Goal: Book appointment/travel/reservation

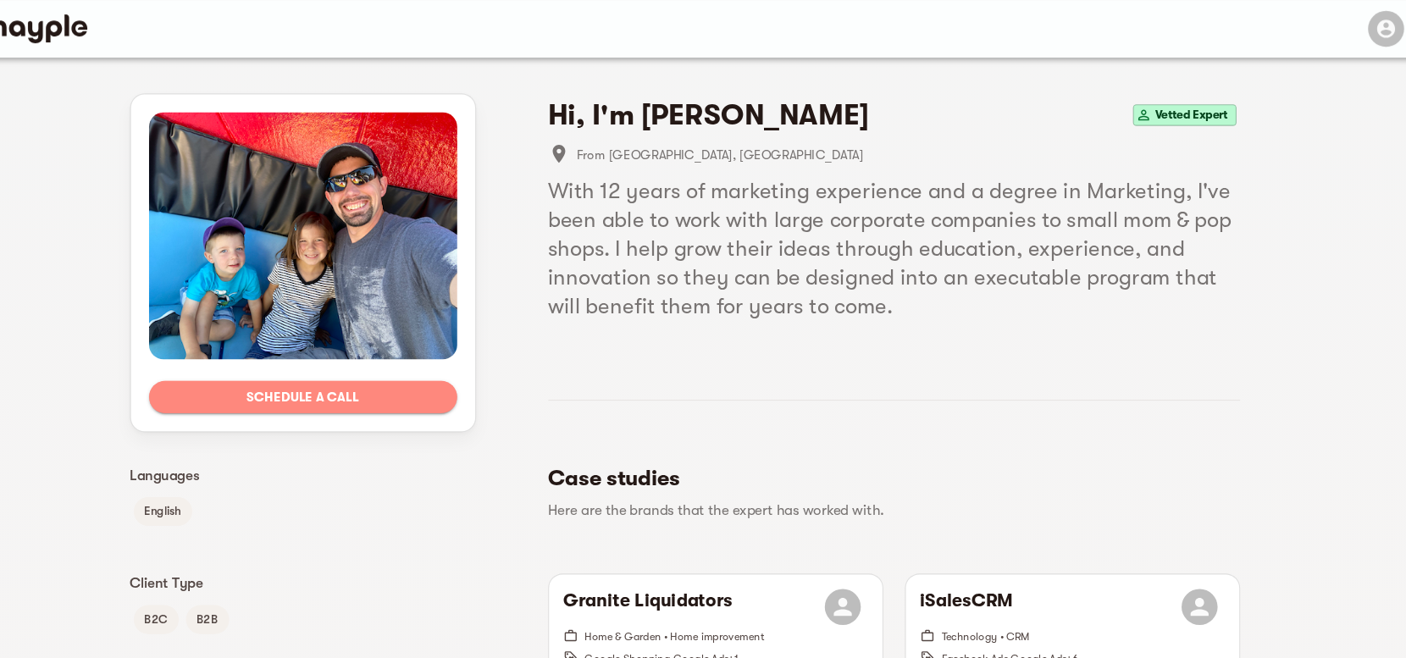
click at [328, 374] on span "Schedule a call" at bounding box center [344, 373] width 263 height 20
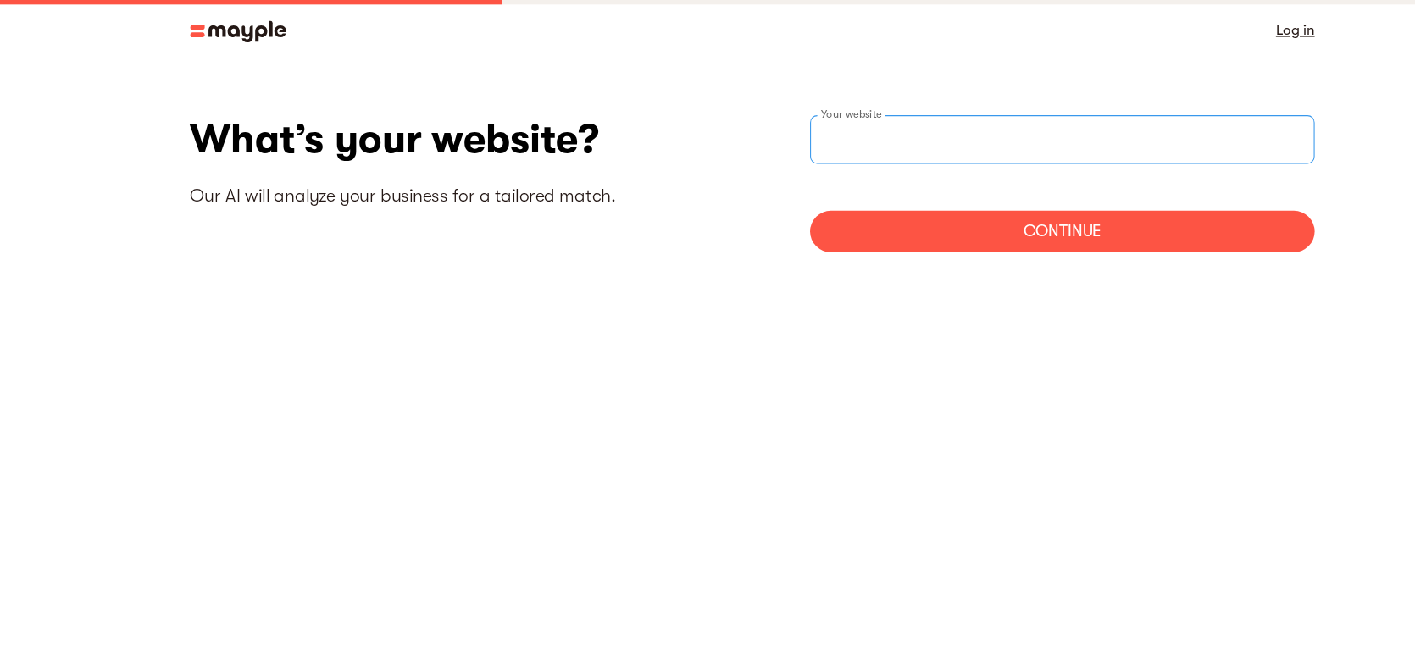
click at [832, 127] on input "websiteStep" at bounding box center [999, 131] width 474 height 46
type input "https://www.positionptt.com"
click at [895, 224] on div "Continue" at bounding box center [999, 217] width 474 height 39
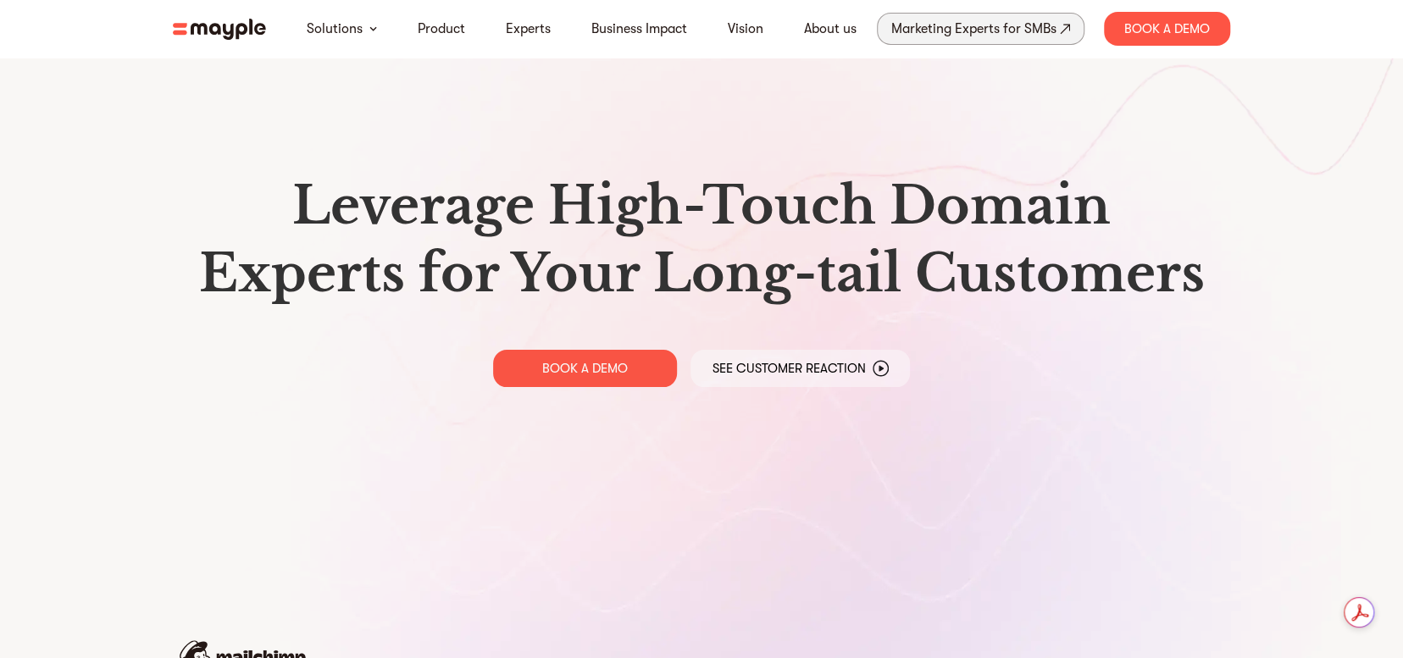
click at [939, 28] on div "Marketing Experts for SMBs" at bounding box center [973, 29] width 165 height 24
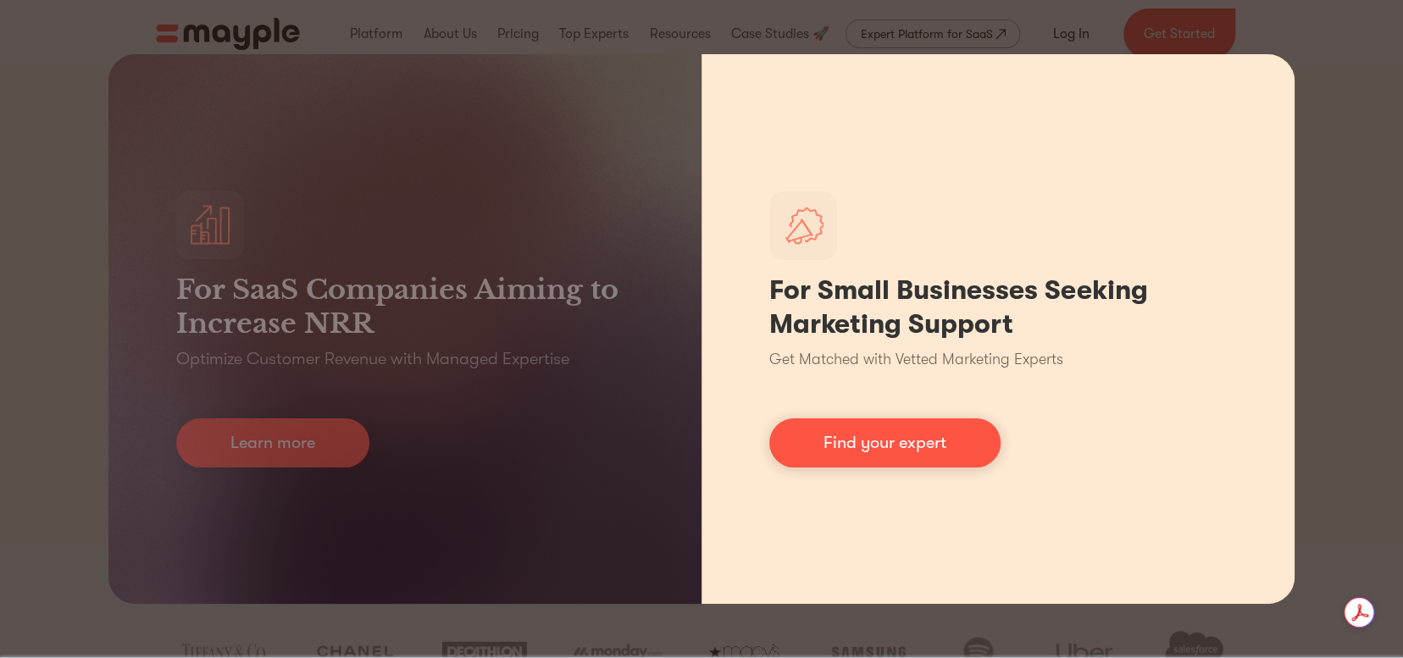
scroll to position [5, 0]
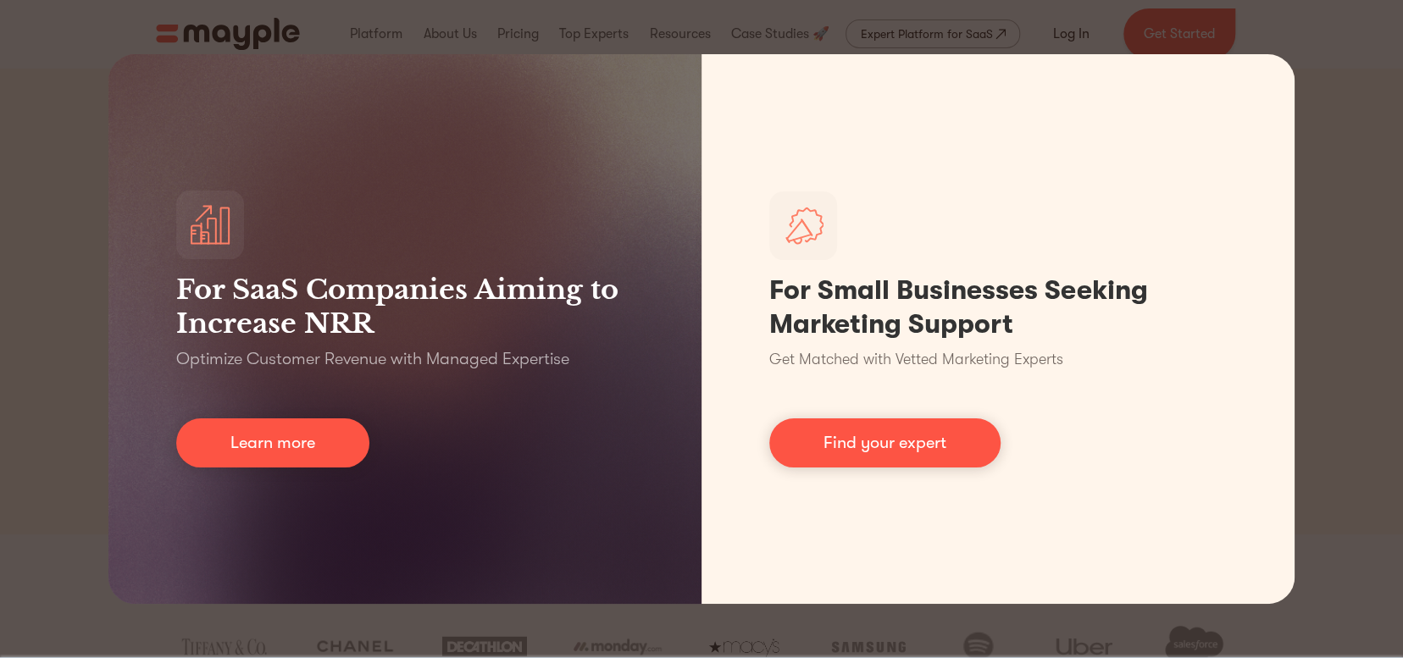
click at [1333, 130] on div "For SaaS Companies Aiming to Increase NRR Optimize Customer Revenue with Manage…" at bounding box center [701, 329] width 1403 height 658
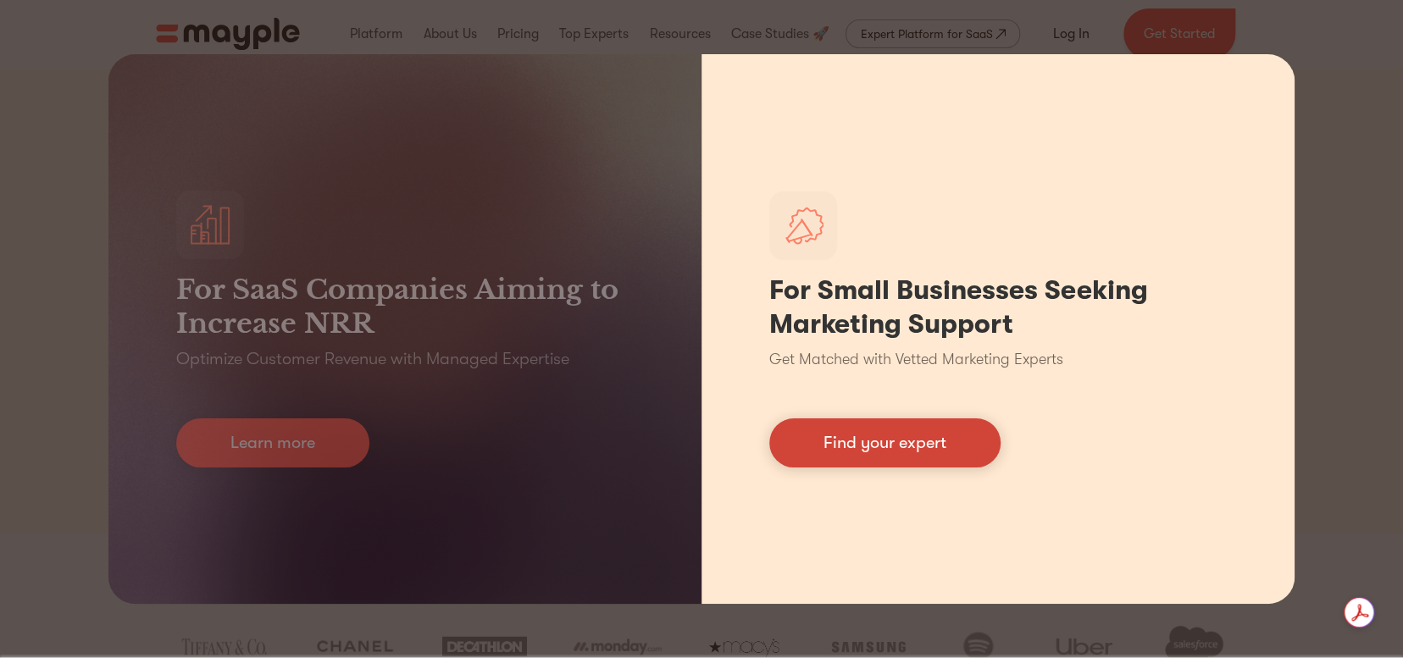
click at [867, 451] on link "Find your expert" at bounding box center [884, 443] width 231 height 49
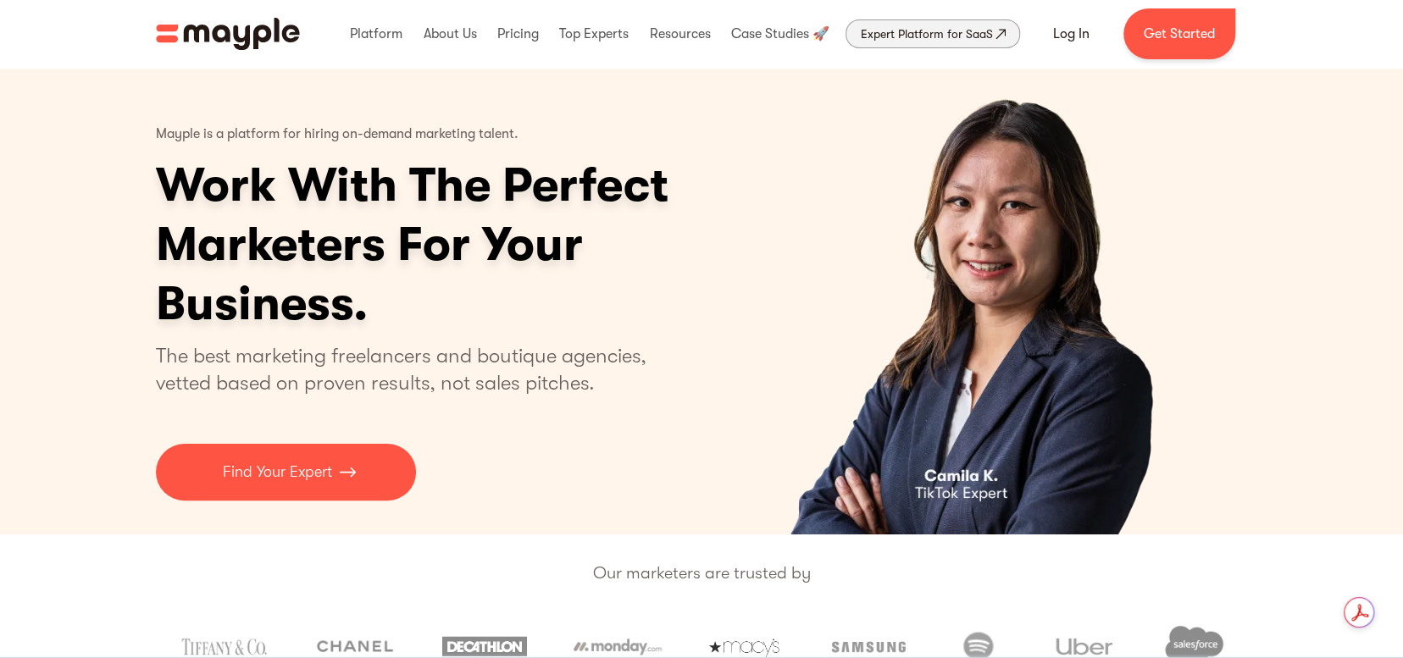
click at [940, 34] on div "Expert Platform for SaaS" at bounding box center [926, 34] width 132 height 20
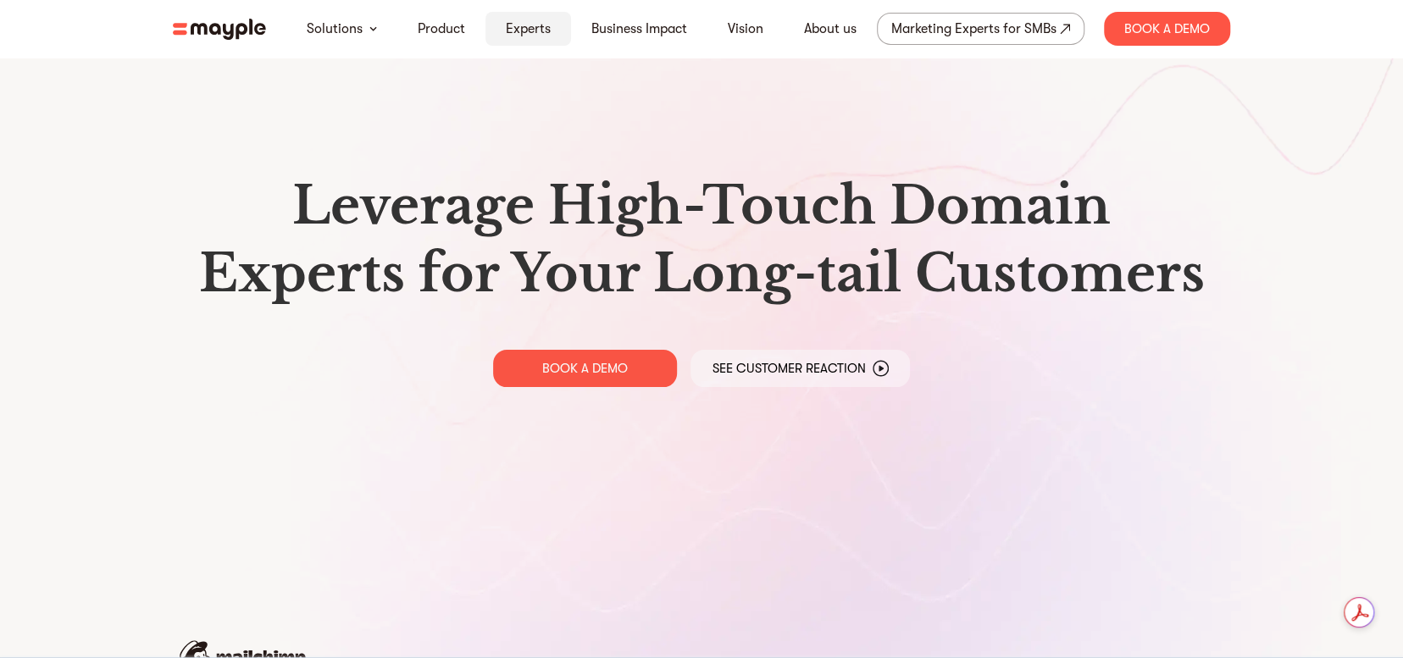
click at [519, 25] on link "Experts" at bounding box center [528, 29] width 45 height 20
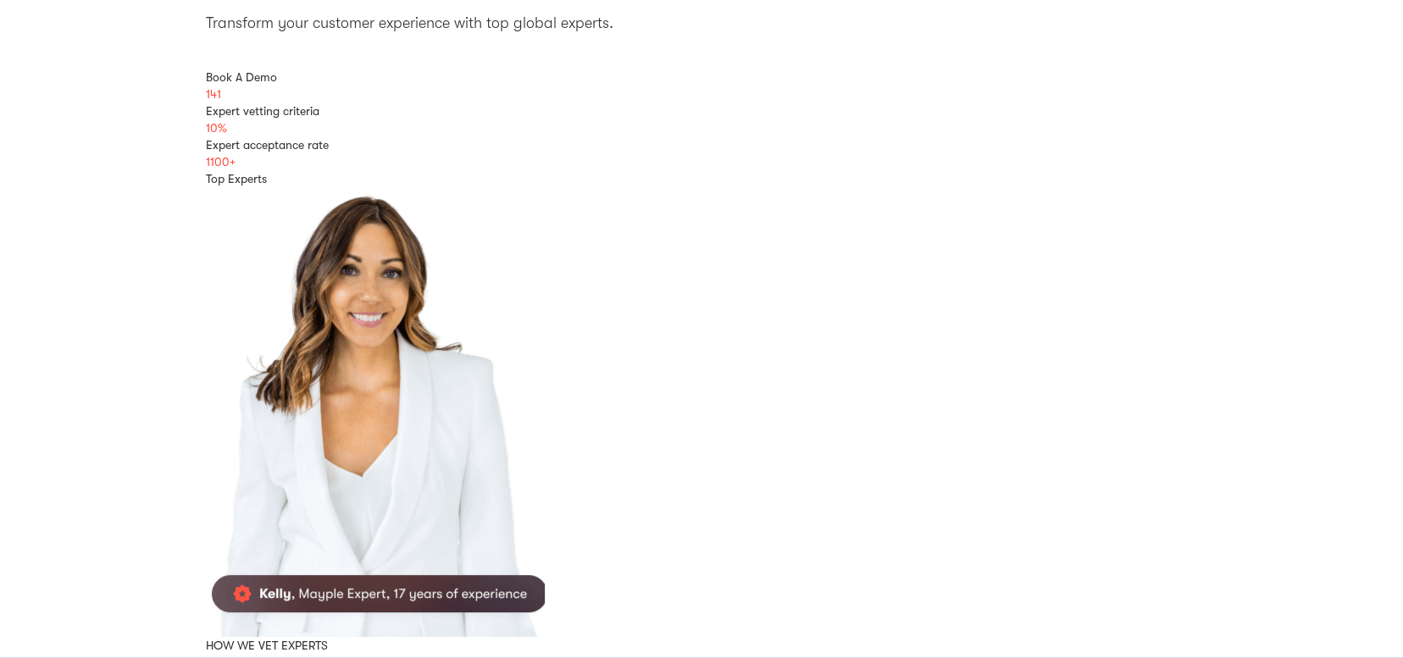
scroll to position [68, 0]
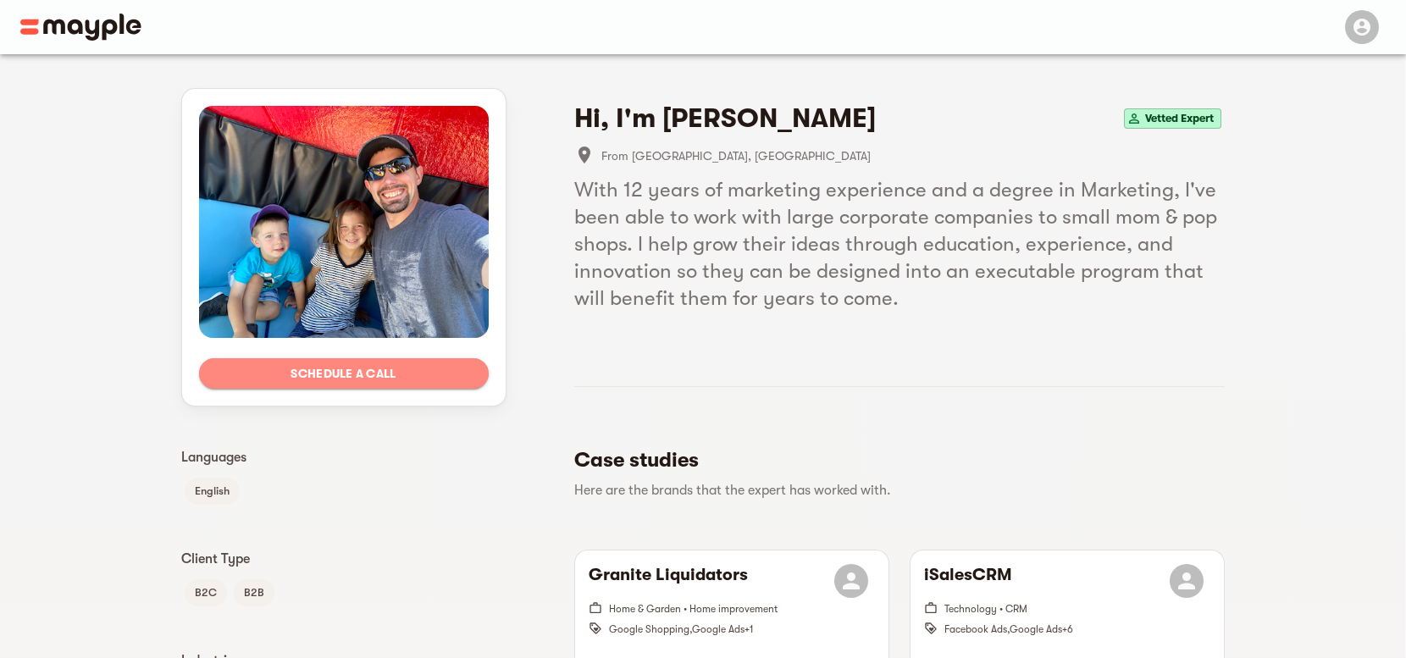
click at [414, 372] on span "Schedule a call" at bounding box center [344, 373] width 263 height 20
